Goal: Use online tool/utility

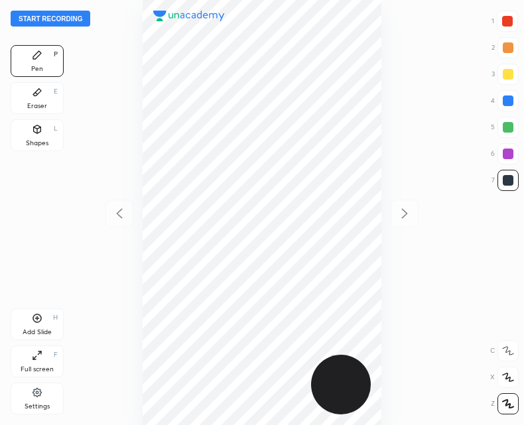
scroll to position [425, 312]
click at [46, 15] on button "Start recording" at bounding box center [51, 19] width 80 height 16
click at [508, 20] on div at bounding box center [507, 21] width 11 height 11
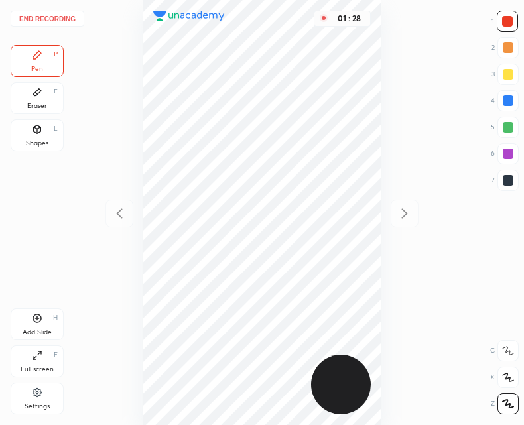
click at [503, 183] on div at bounding box center [508, 180] width 11 height 11
click at [508, 21] on div at bounding box center [507, 21] width 11 height 11
click at [512, 177] on div at bounding box center [508, 180] width 11 height 11
click at [517, 187] on div at bounding box center [508, 180] width 21 height 21
click at [48, 20] on button "End recording" at bounding box center [48, 19] width 74 height 16
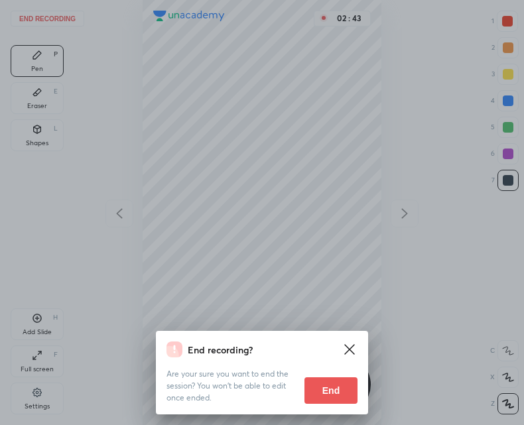
click at [337, 393] on button "End" at bounding box center [331, 391] width 53 height 27
